Goal: Task Accomplishment & Management: Manage account settings

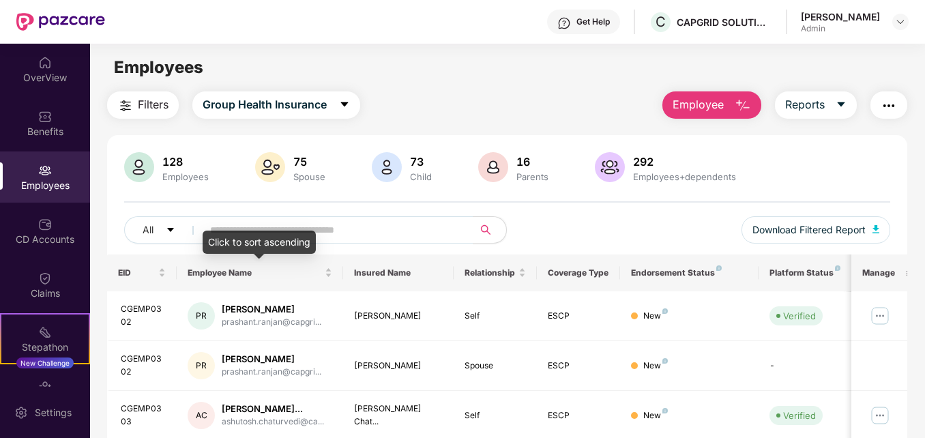
click at [261, 240] on div "Click to sort ascending" at bounding box center [259, 242] width 113 height 23
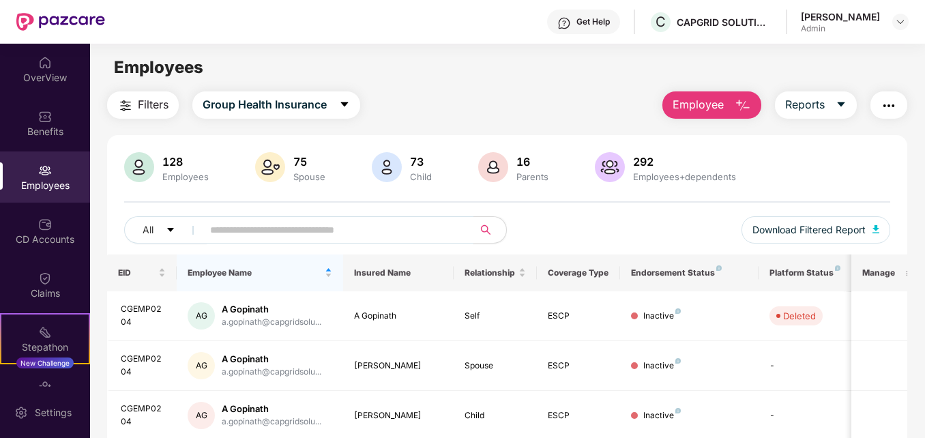
click at [348, 229] on input "text" at bounding box center [332, 230] width 244 height 20
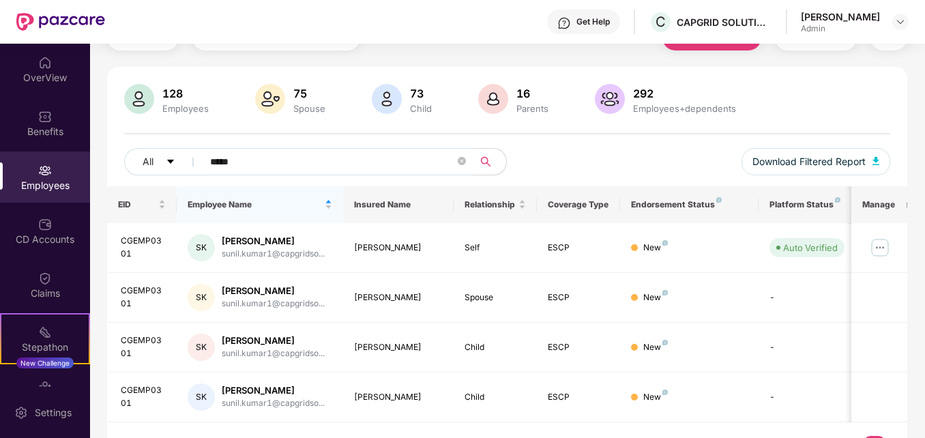
scroll to position [102, 0]
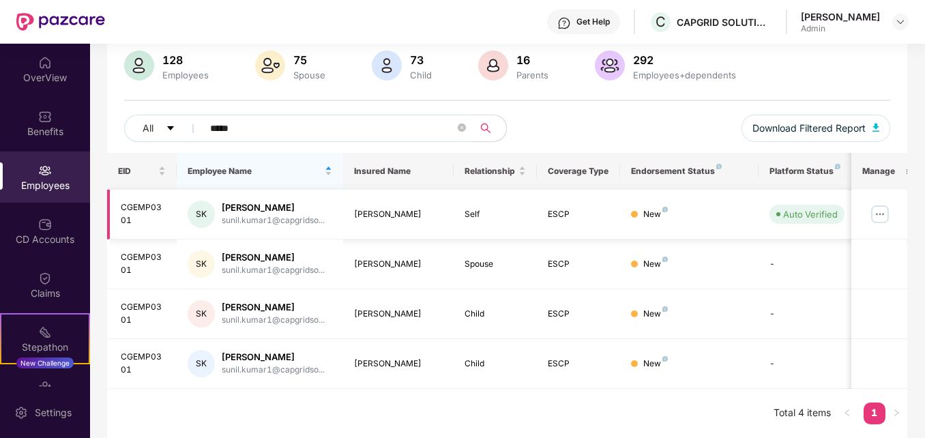
type input "*****"
click at [884, 215] on img at bounding box center [880, 214] width 22 height 22
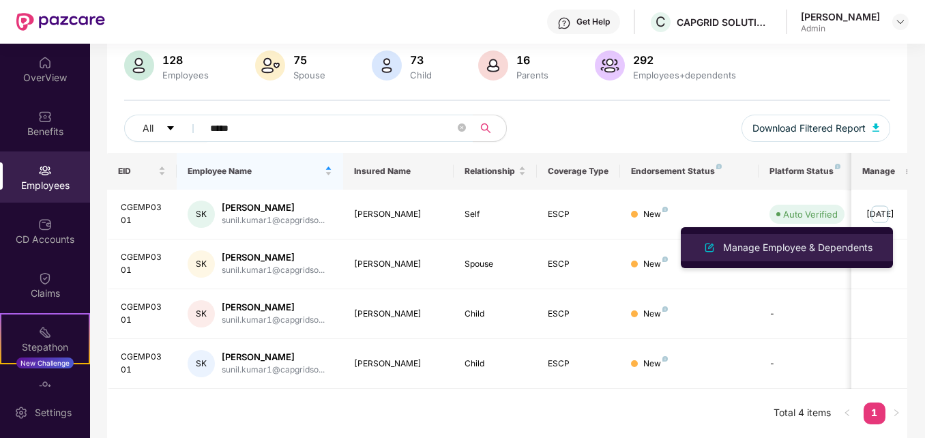
click at [770, 242] on div "Manage Employee & Dependents" at bounding box center [798, 247] width 155 height 15
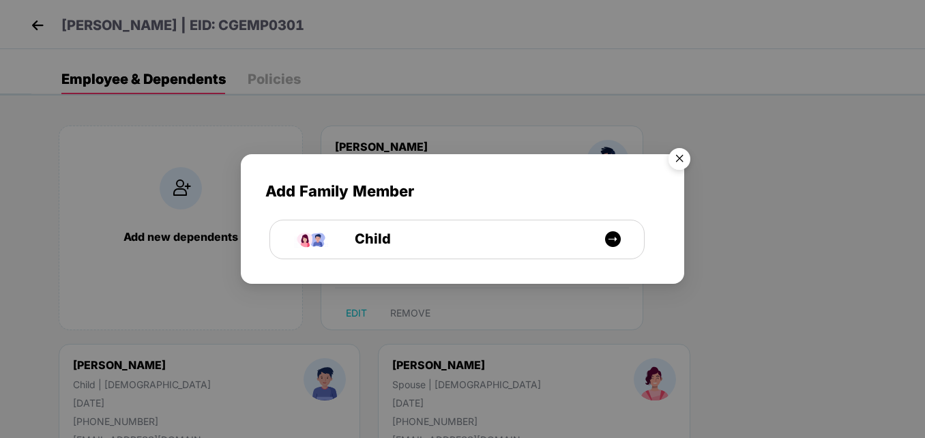
click at [676, 162] on img "Close" at bounding box center [680, 161] width 38 height 38
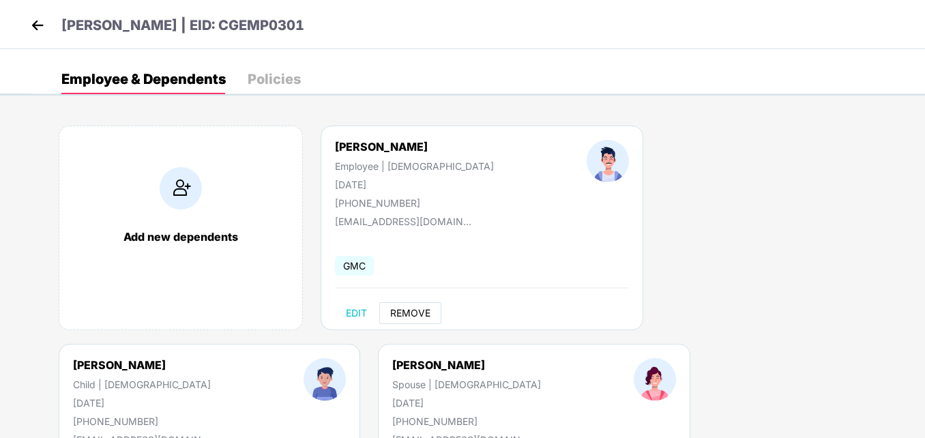
click at [416, 311] on span "REMOVE" at bounding box center [410, 313] width 40 height 11
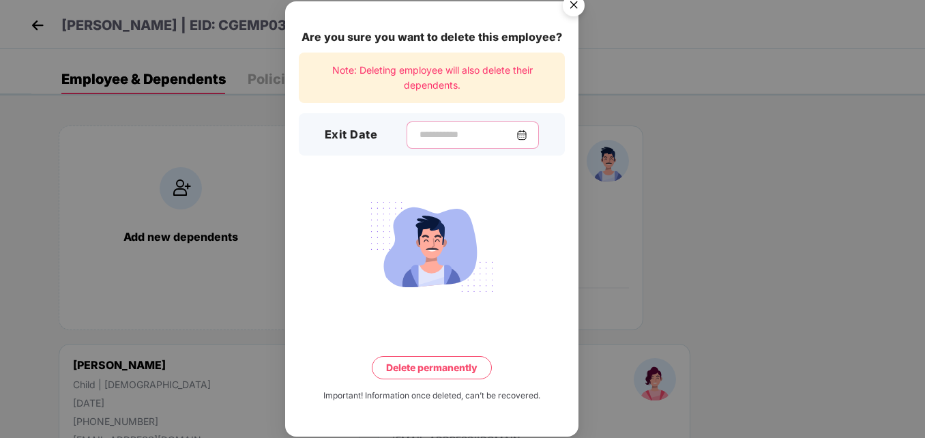
click at [445, 134] on input at bounding box center [467, 135] width 98 height 14
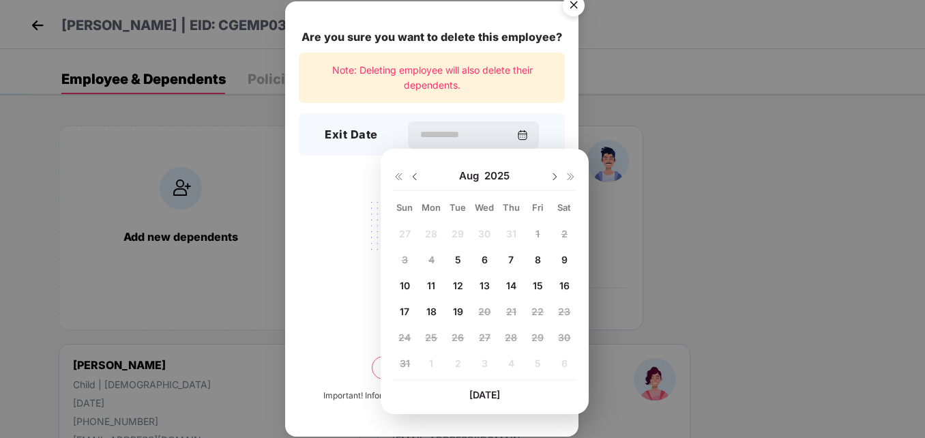
click at [483, 276] on div "13" at bounding box center [485, 286] width 24 height 20
click at [483, 286] on span "13" at bounding box center [485, 286] width 10 height 12
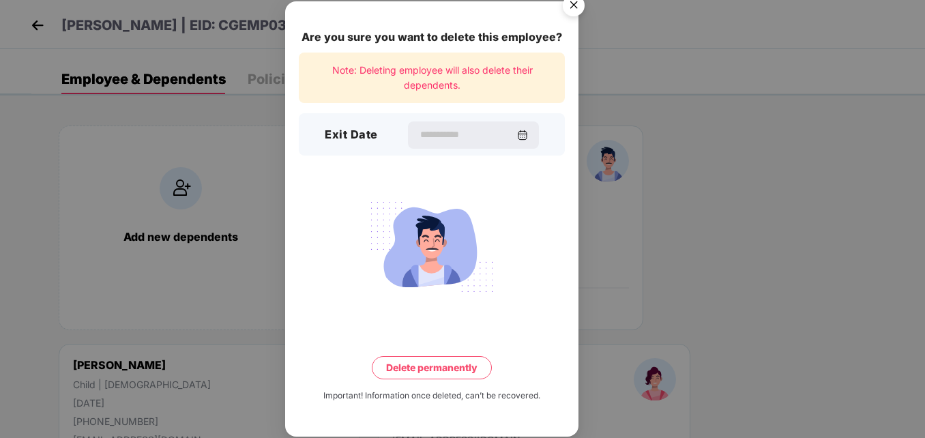
type input "**********"
click at [439, 362] on button "Delete permanently" at bounding box center [432, 367] width 120 height 23
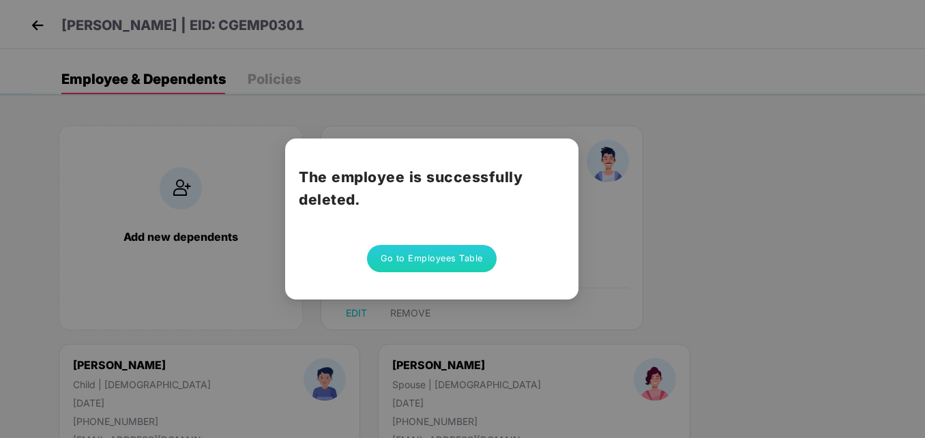
click at [429, 267] on button "Go to Employees Table" at bounding box center [432, 258] width 130 height 27
